Goal: Task Accomplishment & Management: Use online tool/utility

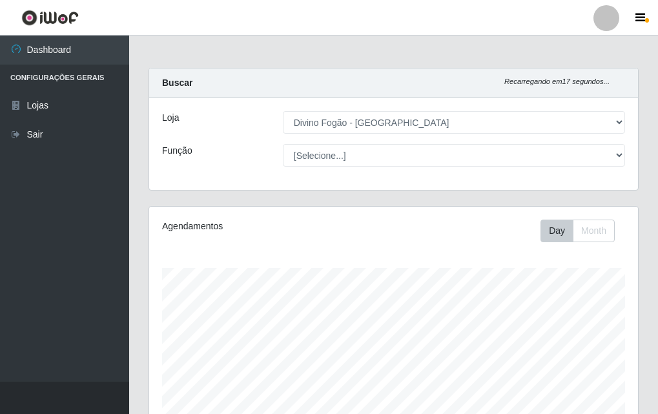
select select "499"
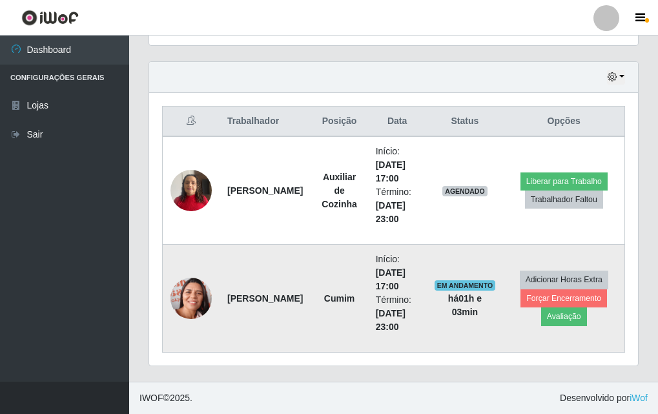
scroll to position [268, 489]
click at [205, 293] on img at bounding box center [190, 298] width 41 height 52
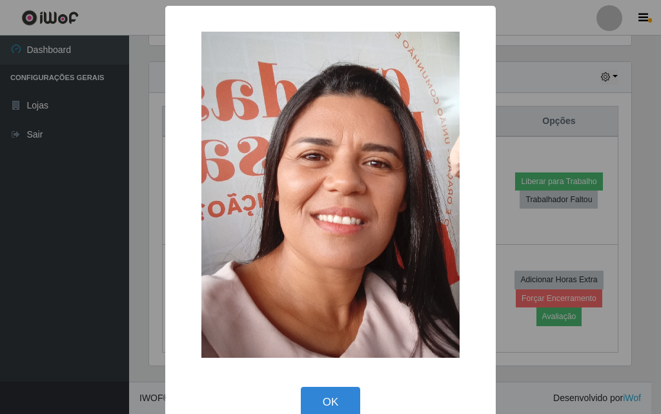
click at [167, 294] on div "× OK Cancel" at bounding box center [330, 219] width 331 height 427
click at [119, 289] on div "× OK Cancel" at bounding box center [330, 207] width 661 height 414
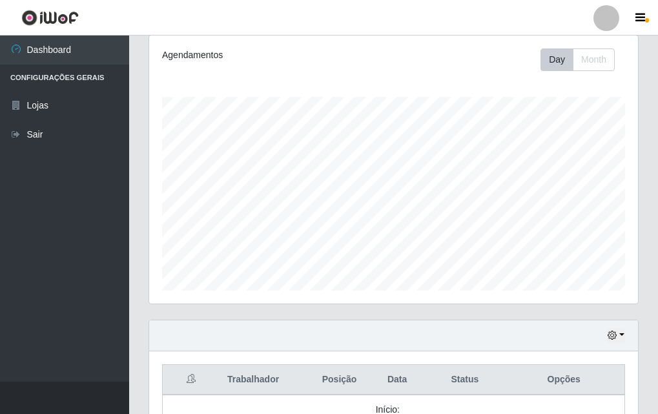
scroll to position [429, 0]
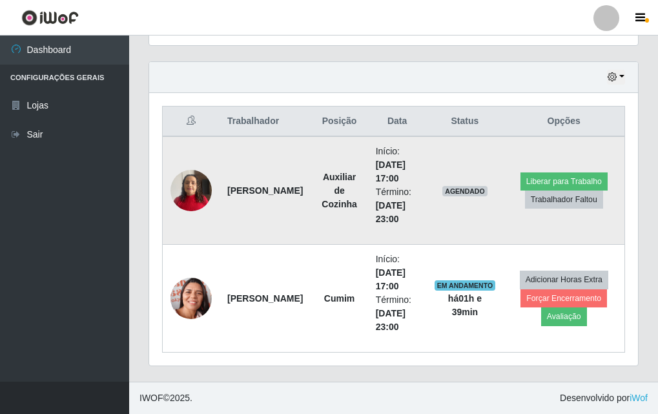
click at [229, 183] on td "[PERSON_NAME]" at bounding box center [264, 190] width 91 height 108
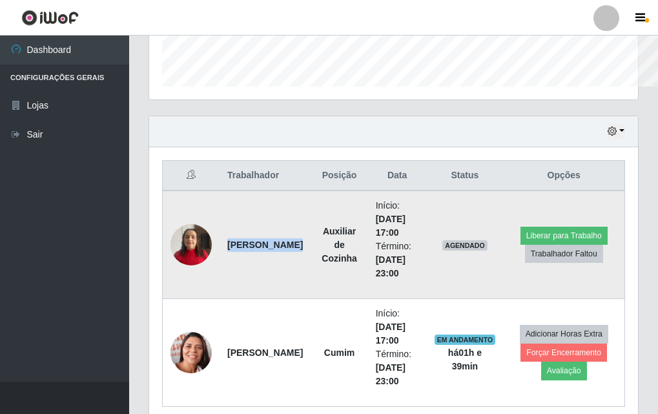
scroll to position [645256, 645035]
drag, startPoint x: 216, startPoint y: 246, endPoint x: 242, endPoint y: 261, distance: 30.7
click at [242, 250] on strong "PEDRO VITOR DE LIMA LIRA LEAO EMANUELÇ" at bounding box center [265, 244] width 76 height 10
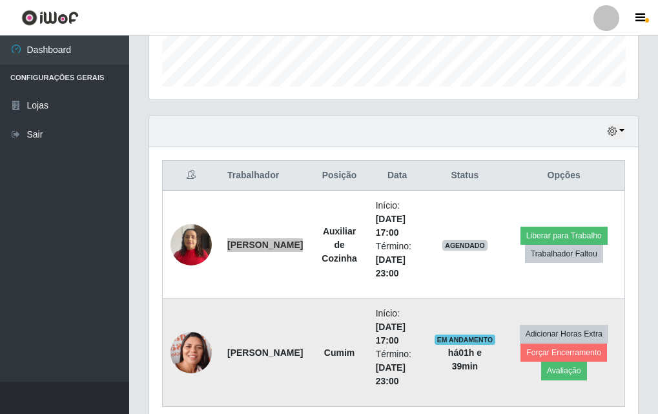
scroll to position [645256, 645036]
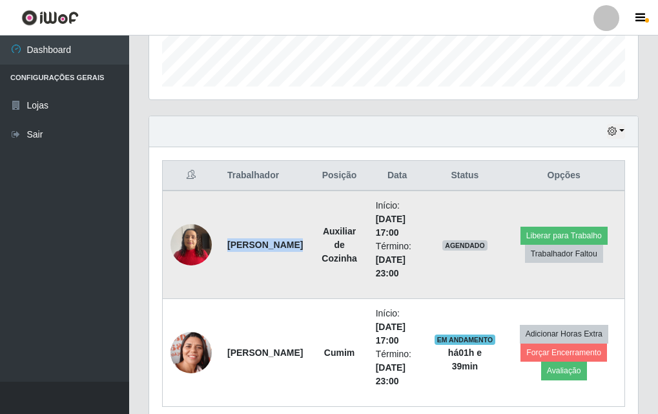
click at [281, 248] on td "PEDRO VITOR DE LIMA LIRA LEAO EMANUELÇ" at bounding box center [264, 244] width 91 height 108
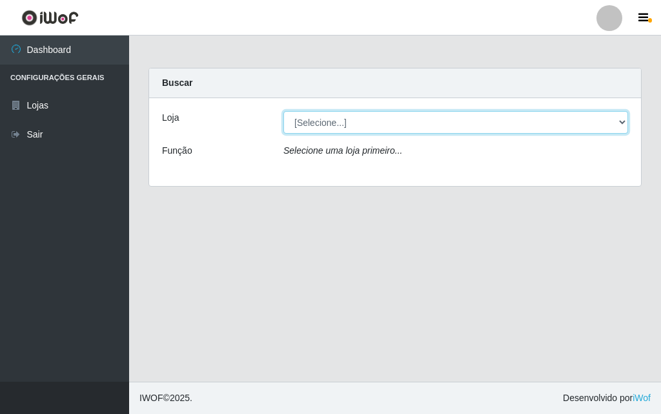
select select "499"
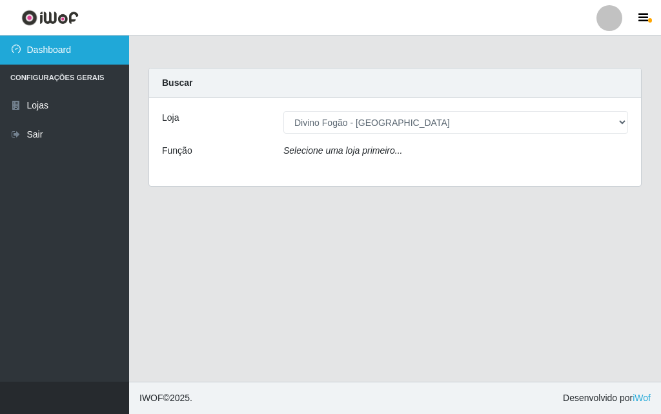
drag, startPoint x: 0, startPoint y: 0, endPoint x: 0, endPoint y: 57, distance: 56.8
click at [0, 57] on link "Dashboard" at bounding box center [64, 50] width 129 height 29
click at [0, 36] on link "Dashboard" at bounding box center [64, 50] width 129 height 29
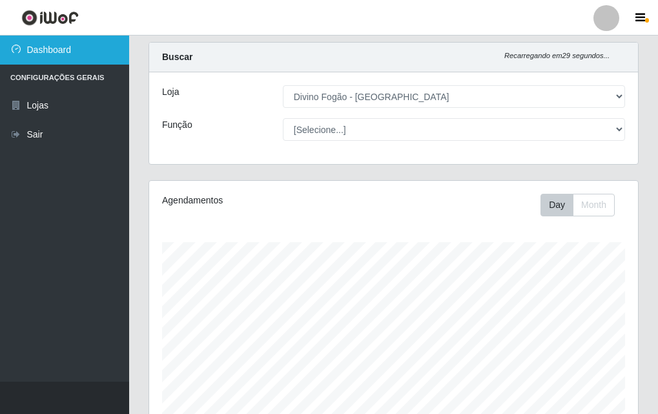
scroll to position [268, 489]
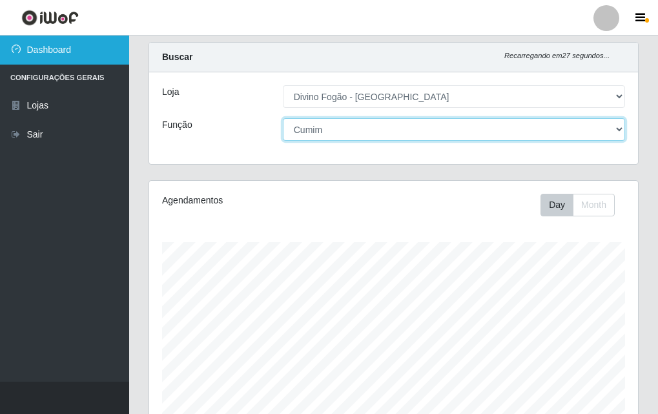
click at [283, 118] on select "[Selecione...] ASG ASG + ASG ++ Auxiliar de Cozinha Auxiliar de Cozinha + Auxil…" at bounding box center [454, 129] width 342 height 23
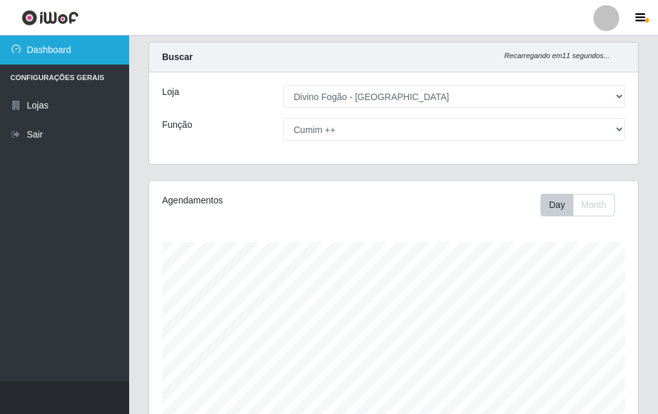
scroll to position [214, 0]
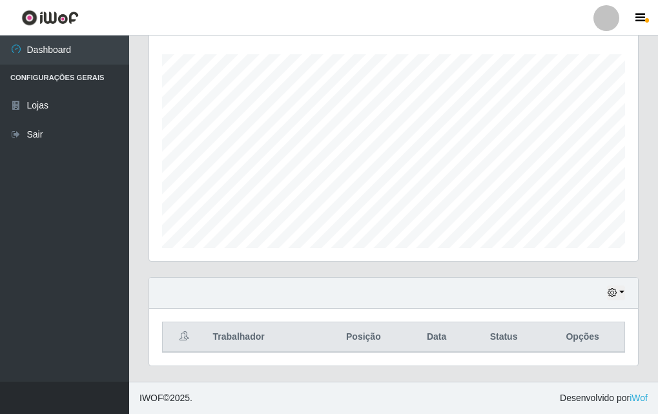
click at [597, 283] on div "Hoje 1 dia 3 dias 1 Semana Não encerrados" at bounding box center [393, 293] width 489 height 31
click at [602, 291] on div "Hoje 1 dia 3 dias 1 Semana Não encerrados" at bounding box center [393, 293] width 489 height 31
click at [606, 291] on div "Hoje 1 dia 3 dias 1 Semana Não encerrados" at bounding box center [393, 293] width 489 height 31
click at [554, 272] on div "Agendamentos Day Month" at bounding box center [393, 134] width 509 height 285
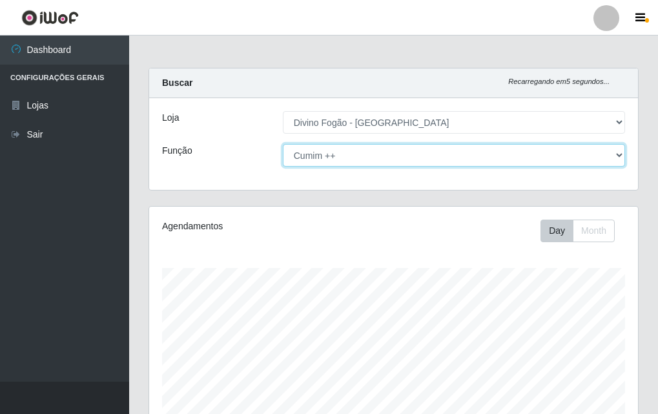
drag, startPoint x: 438, startPoint y: 154, endPoint x: 437, endPoint y: 164, distance: 9.7
click at [438, 154] on select "[Selecione...] ASG ASG + ASG ++ Auxiliar de Cozinha Auxiliar de Cozinha + Auxil…" at bounding box center [454, 155] width 342 height 23
select select "17"
click at [283, 144] on select "[Selecione...] ASG ASG + ASG ++ Auxiliar de Cozinha Auxiliar de Cozinha + Auxil…" at bounding box center [454, 155] width 342 height 23
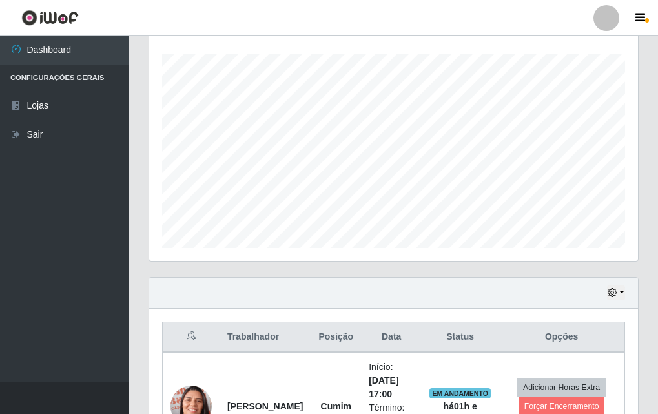
scroll to position [321, 0]
